Goal: Navigation & Orientation: Find specific page/section

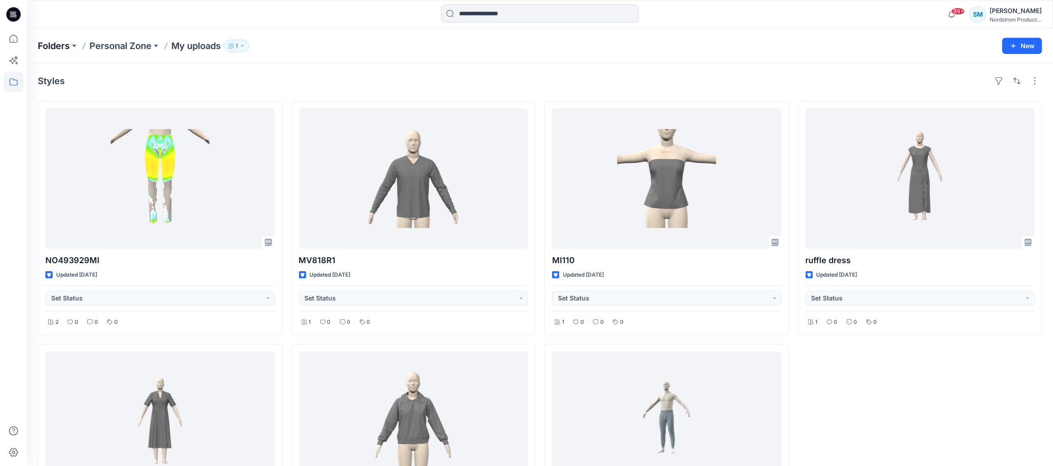
click at [69, 44] on p "Folders" at bounding box center [54, 46] width 32 height 13
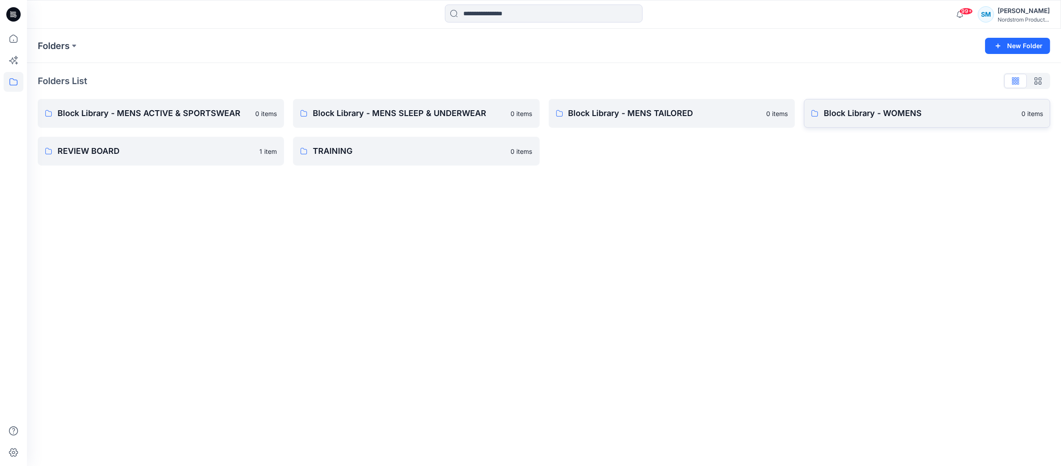
click at [916, 125] on link "Block Library - WOMENS 0 items" at bounding box center [927, 113] width 246 height 29
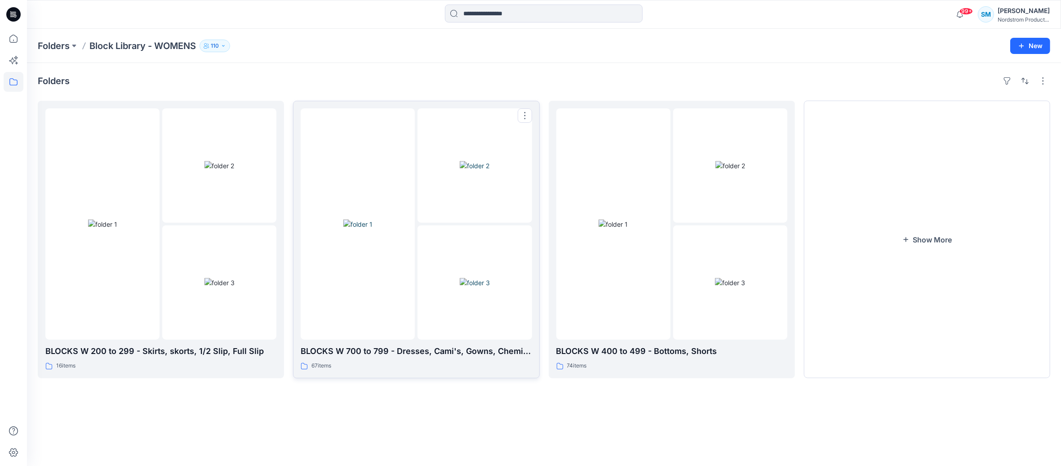
click at [374, 282] on div at bounding box center [358, 223] width 114 height 231
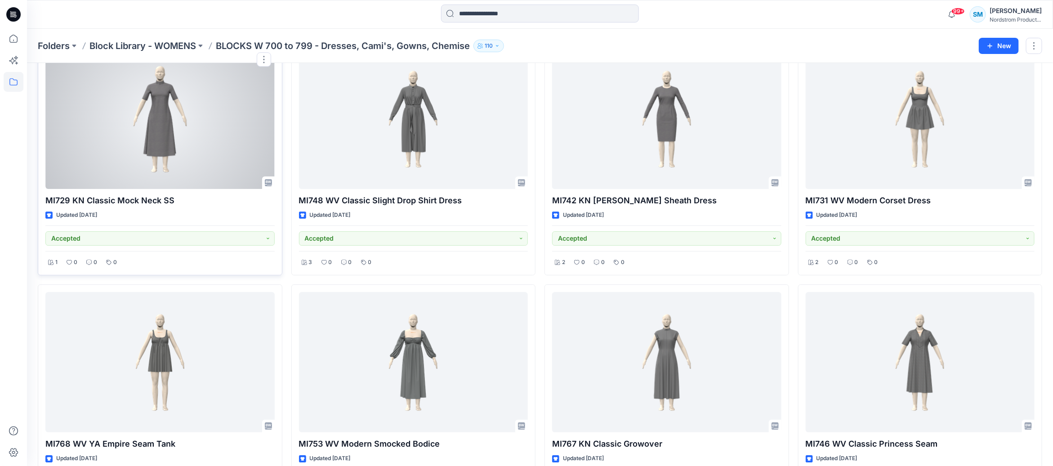
scroll to position [1492, 0]
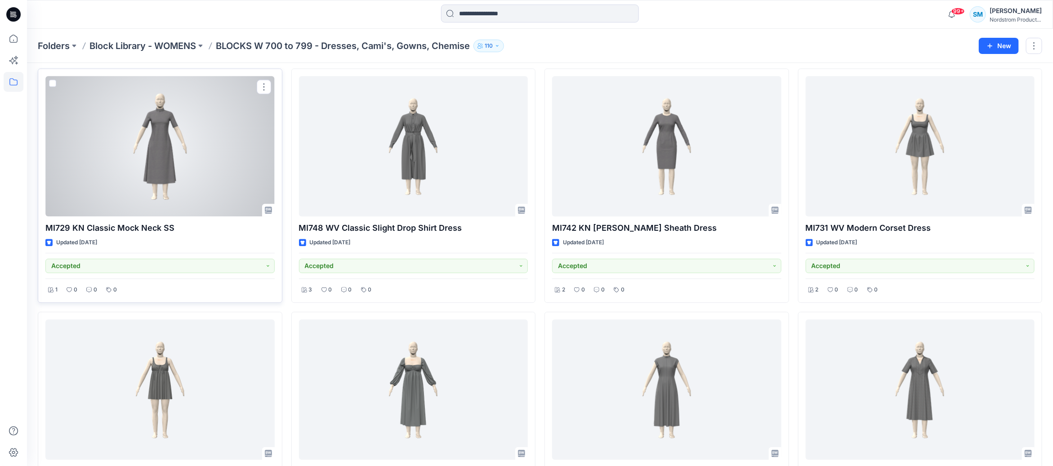
click at [149, 143] on div at bounding box center [159, 146] width 229 height 140
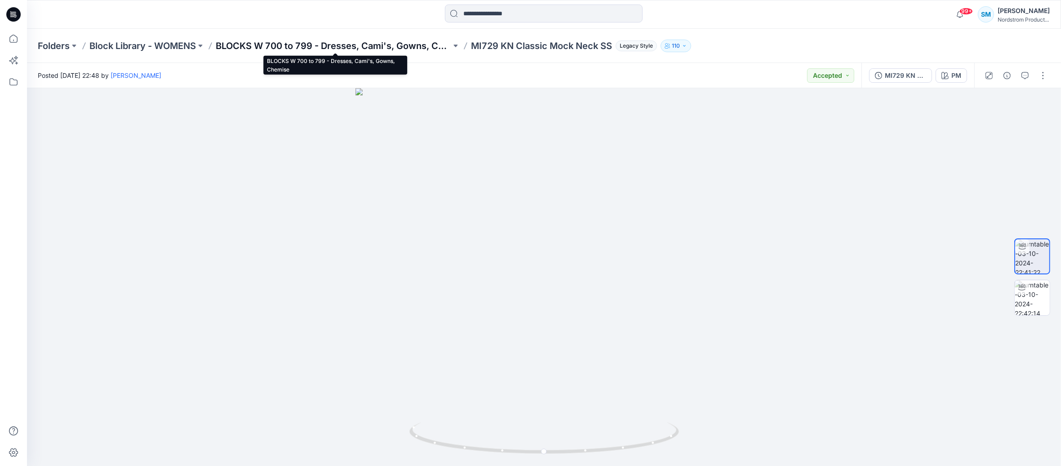
click at [362, 48] on p "BLOCKS W 700 to 799 - Dresses, Cami's, Gowns, Chemise" at bounding box center [334, 46] width 236 height 13
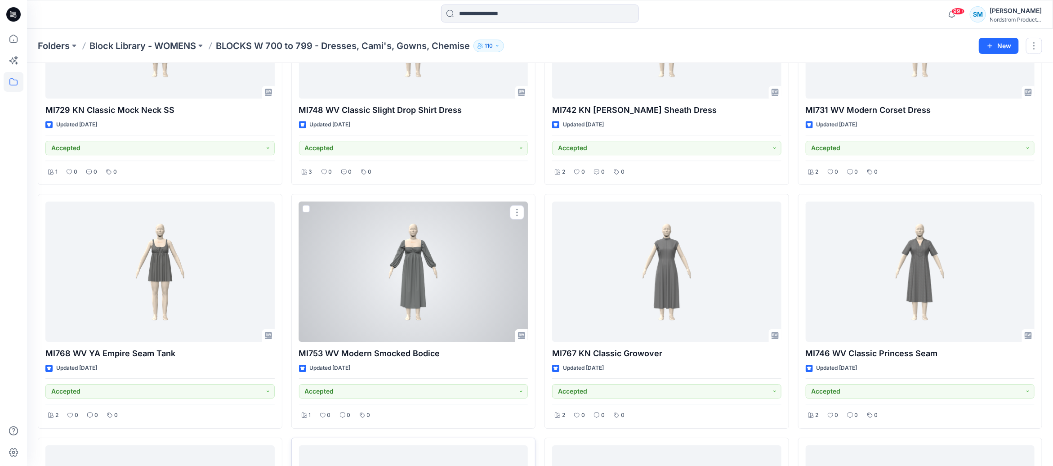
scroll to position [1269, 0]
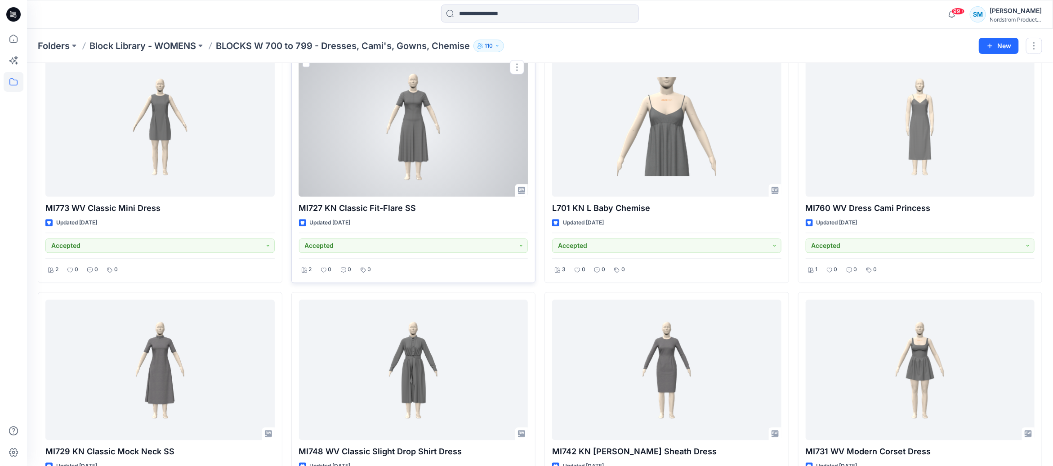
click at [436, 138] on div at bounding box center [413, 126] width 229 height 140
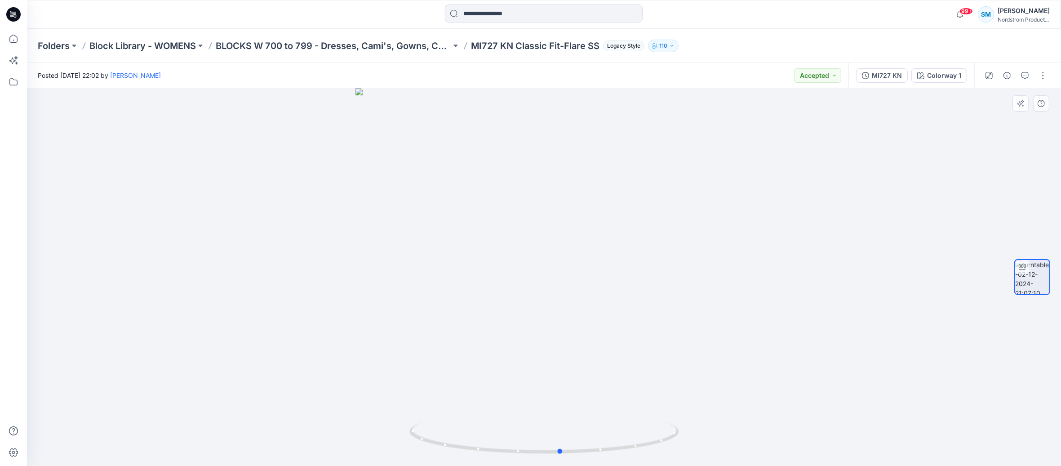
drag, startPoint x: 654, startPoint y: 250, endPoint x: 671, endPoint y: 256, distance: 17.5
click at [671, 256] on div at bounding box center [544, 277] width 1034 height 378
click at [281, 48] on p "BLOCKS W 700 to 799 - Dresses, Cami's, Gowns, Chemise" at bounding box center [334, 46] width 236 height 13
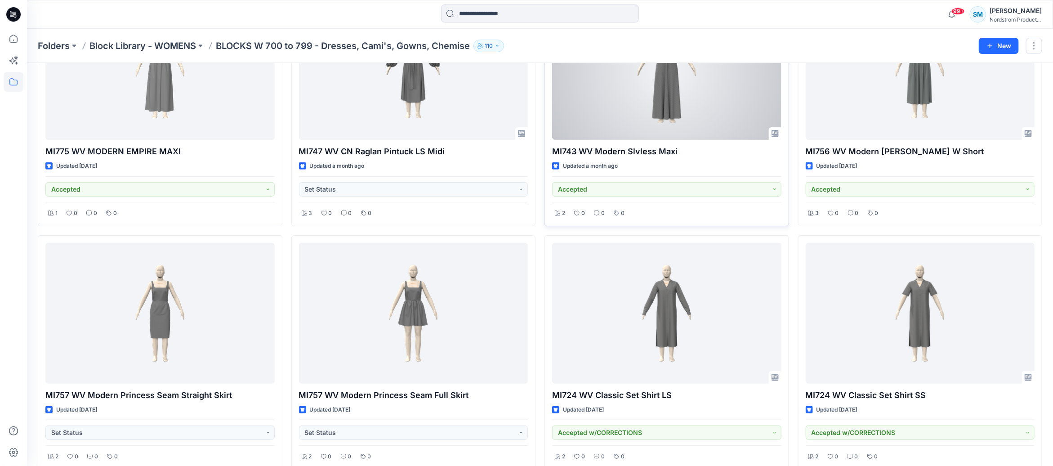
scroll to position [181, 0]
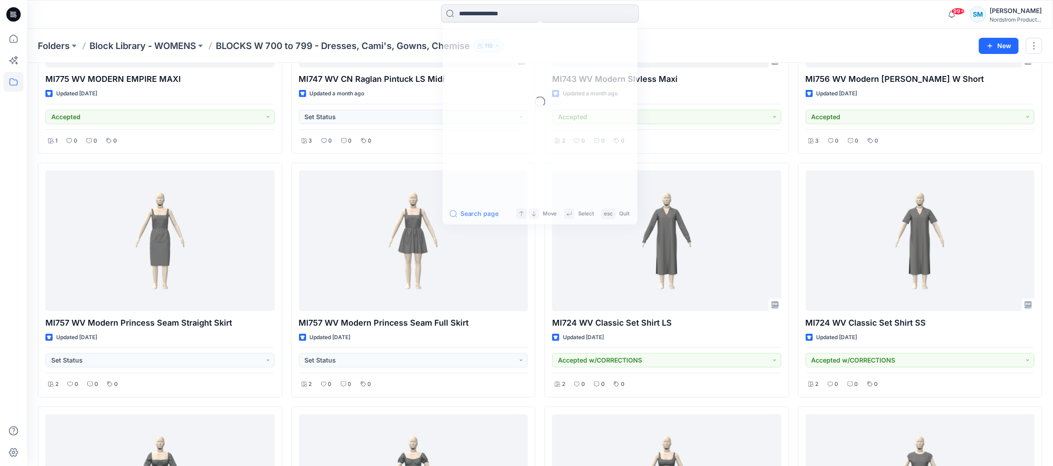
click at [503, 19] on input at bounding box center [540, 13] width 198 height 18
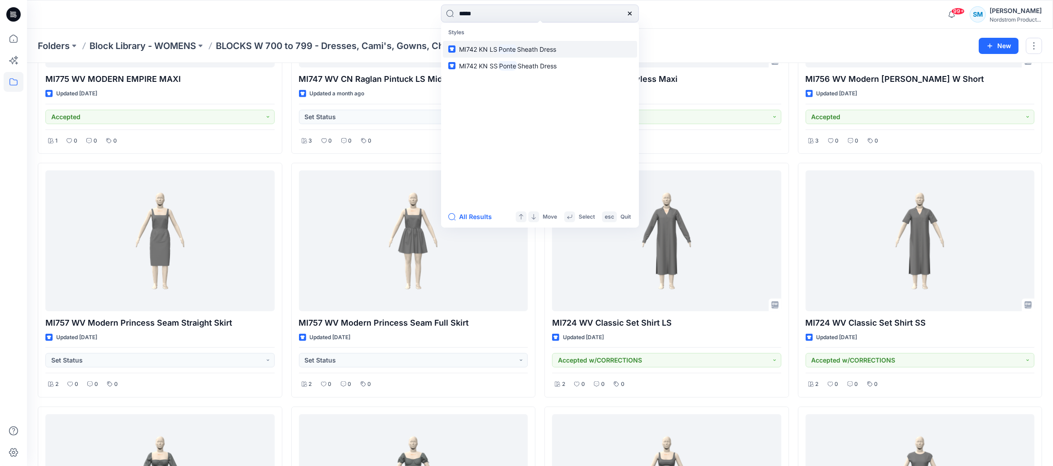
type input "*****"
click at [551, 54] on link "MI742 KN [PERSON_NAME] Sheath Dress" at bounding box center [540, 49] width 194 height 17
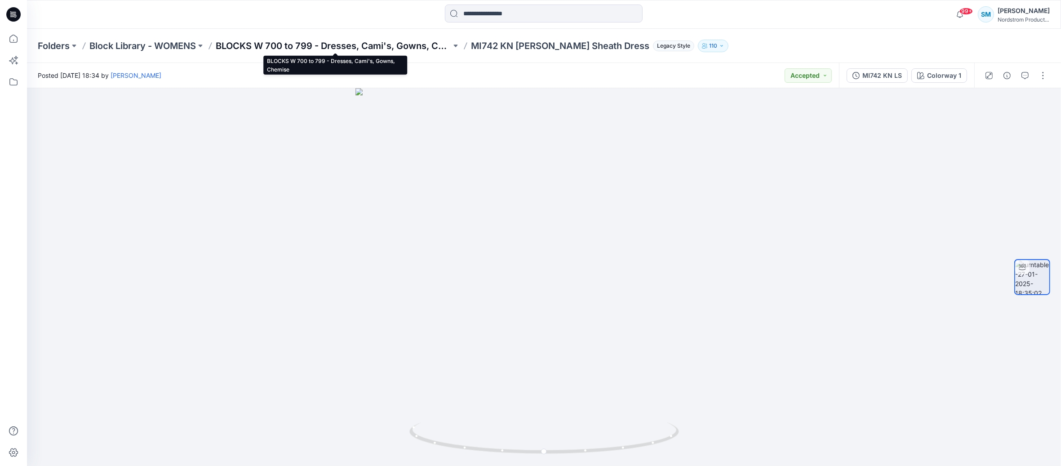
click at [411, 47] on p "BLOCKS W 700 to 799 - Dresses, Cami's, Gowns, Chemise" at bounding box center [334, 46] width 236 height 13
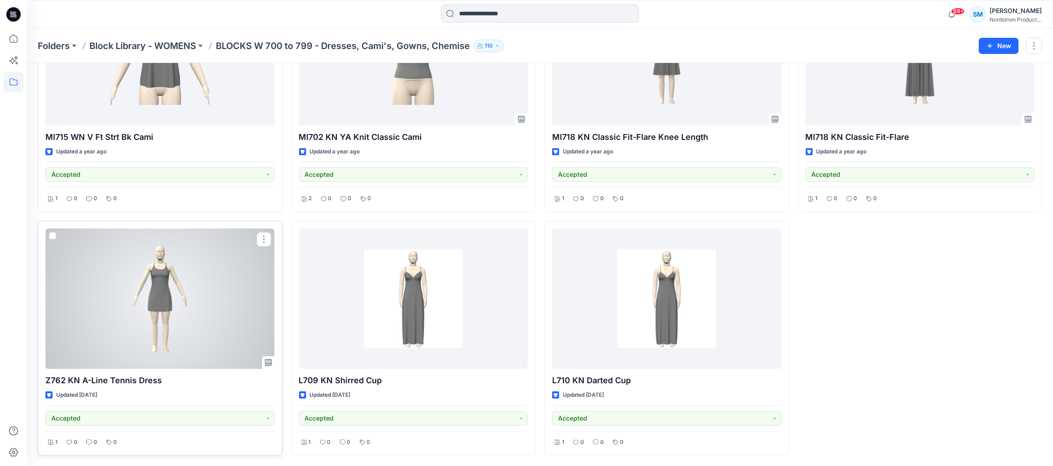
scroll to position [3778, 0]
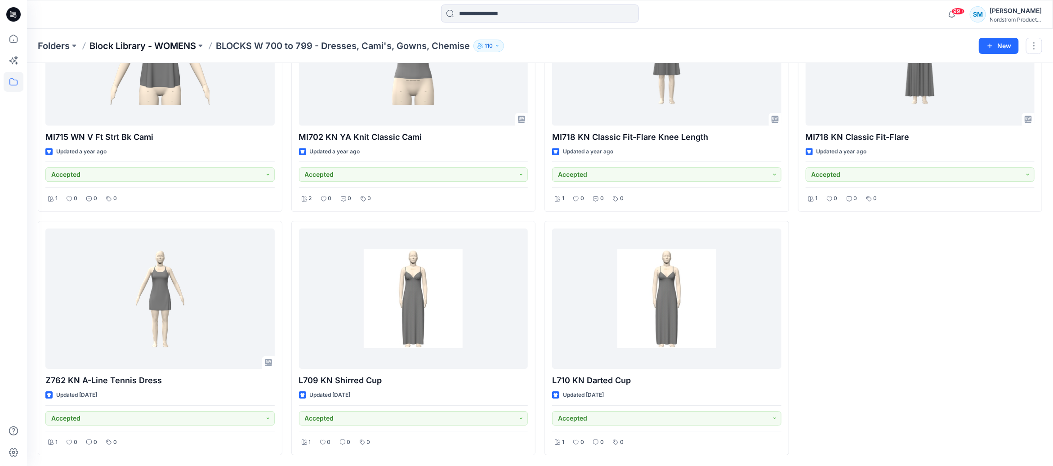
click at [191, 46] on p "Block Library - WOMENS" at bounding box center [142, 46] width 107 height 13
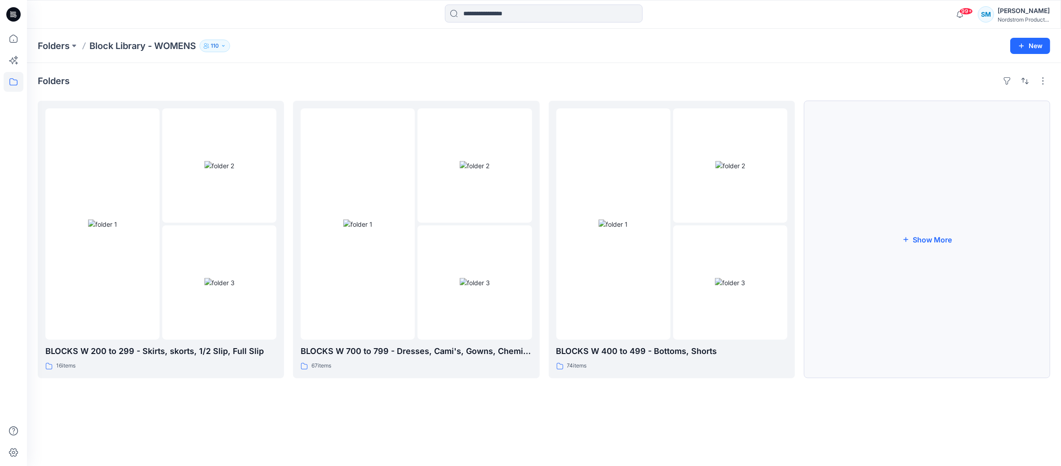
click at [880, 241] on button "Show More" at bounding box center [927, 239] width 246 height 277
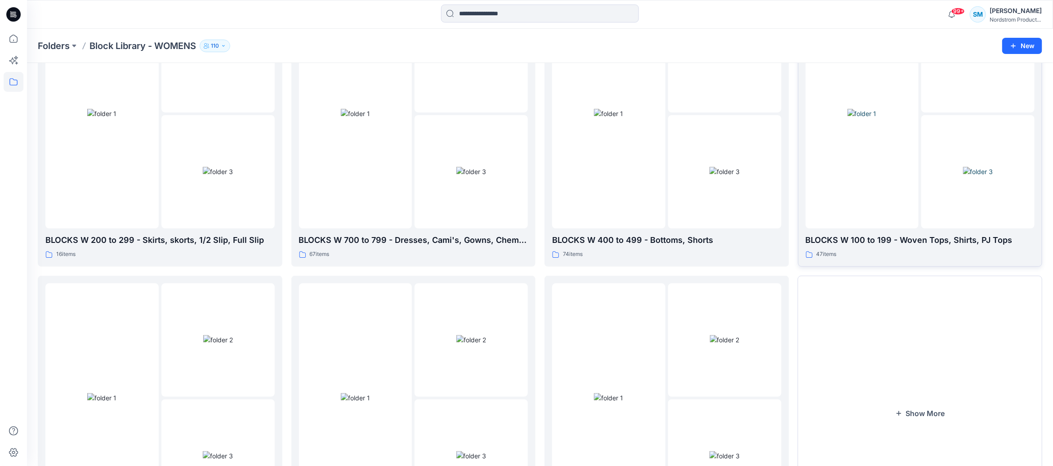
scroll to position [219, 0]
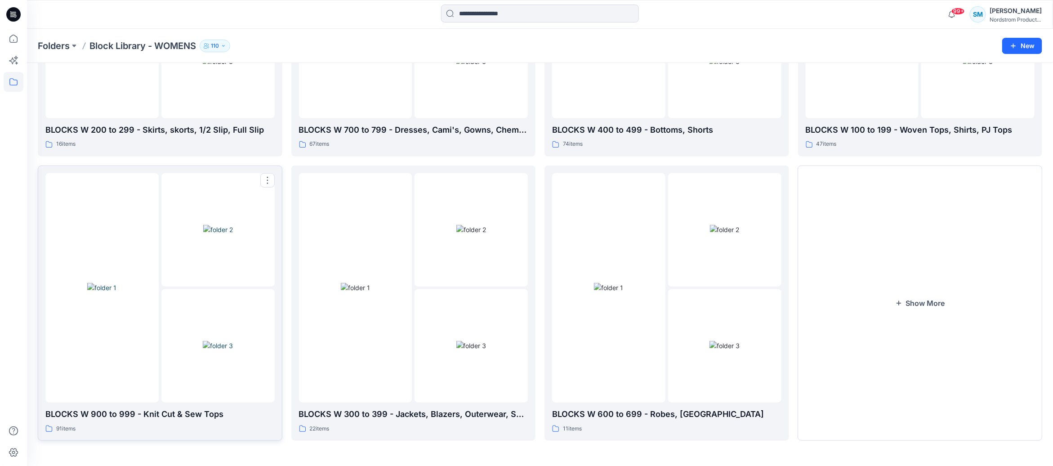
click at [163, 343] on div at bounding box center [217, 345] width 113 height 113
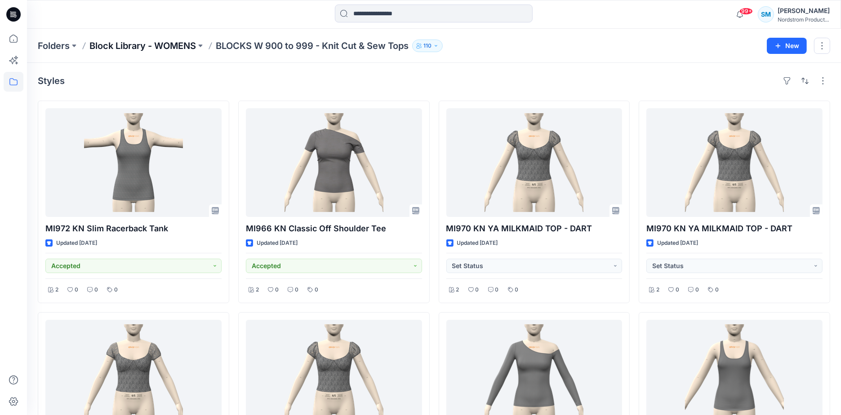
click at [156, 49] on p "Block Library - WOMENS" at bounding box center [142, 46] width 107 height 13
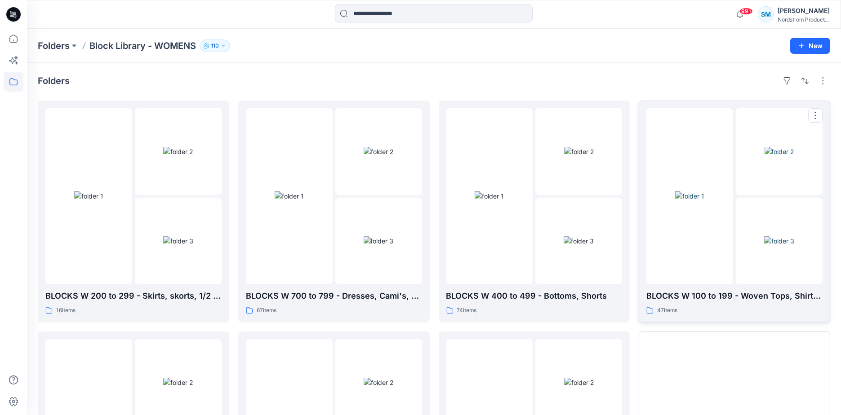
click at [701, 191] on img at bounding box center [689, 195] width 29 height 9
